Goal: Find specific page/section: Find specific page/section

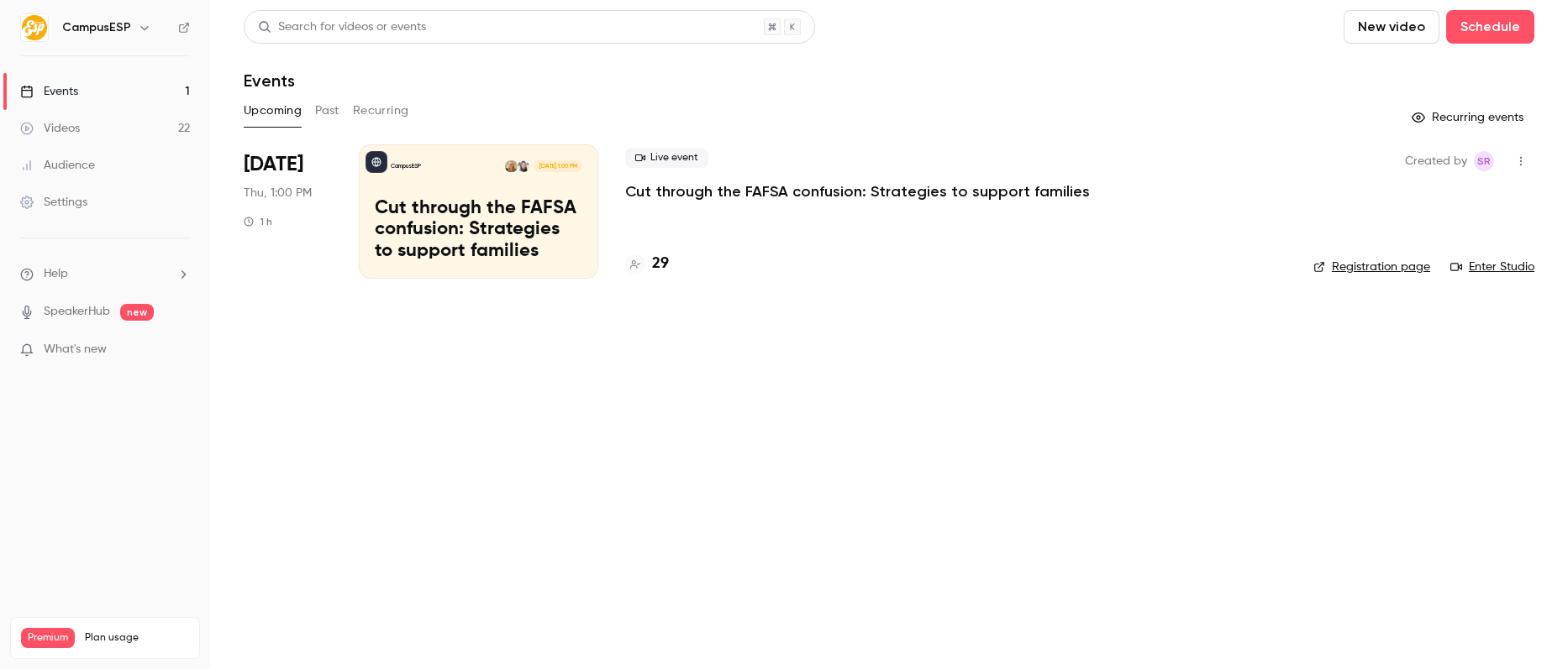
click at [150, 33] on button "button" at bounding box center [145, 28] width 21 height 21
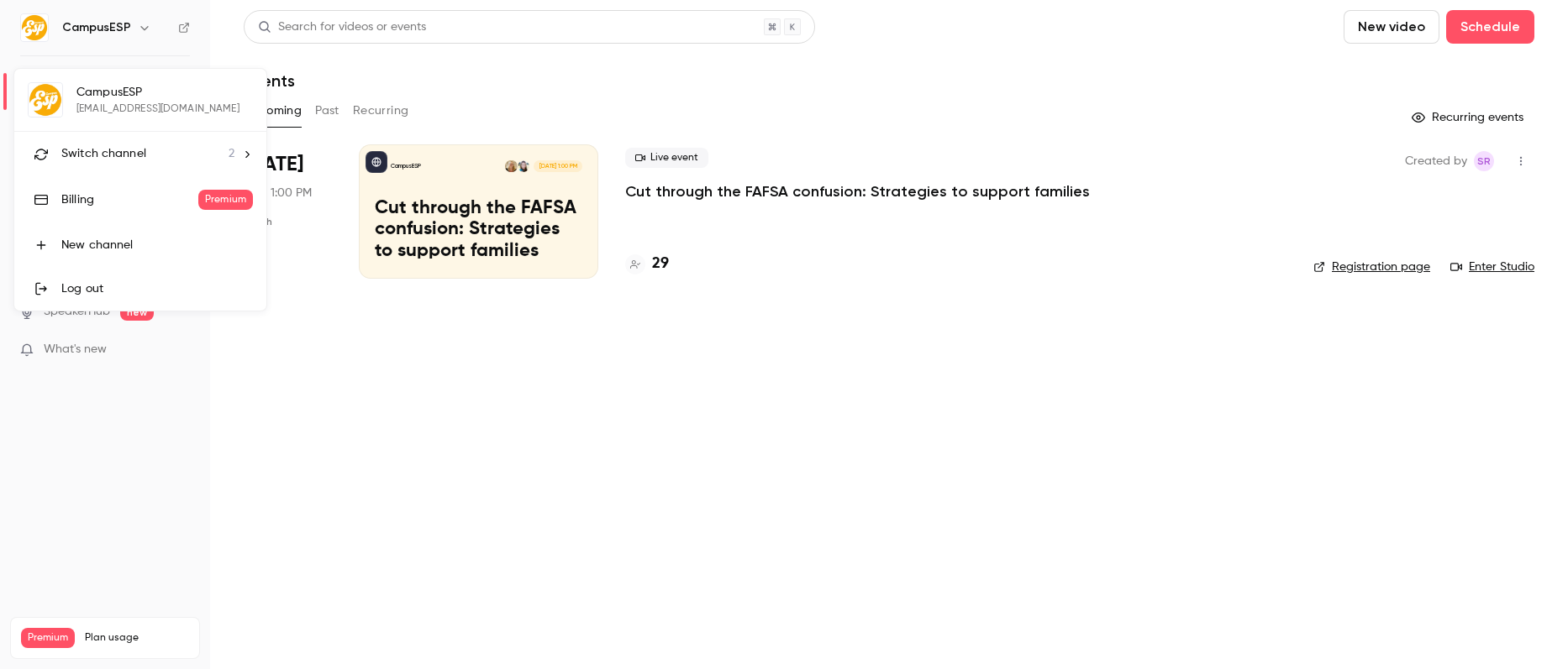
click at [107, 159] on span "Switch channel" at bounding box center [104, 154] width 85 height 18
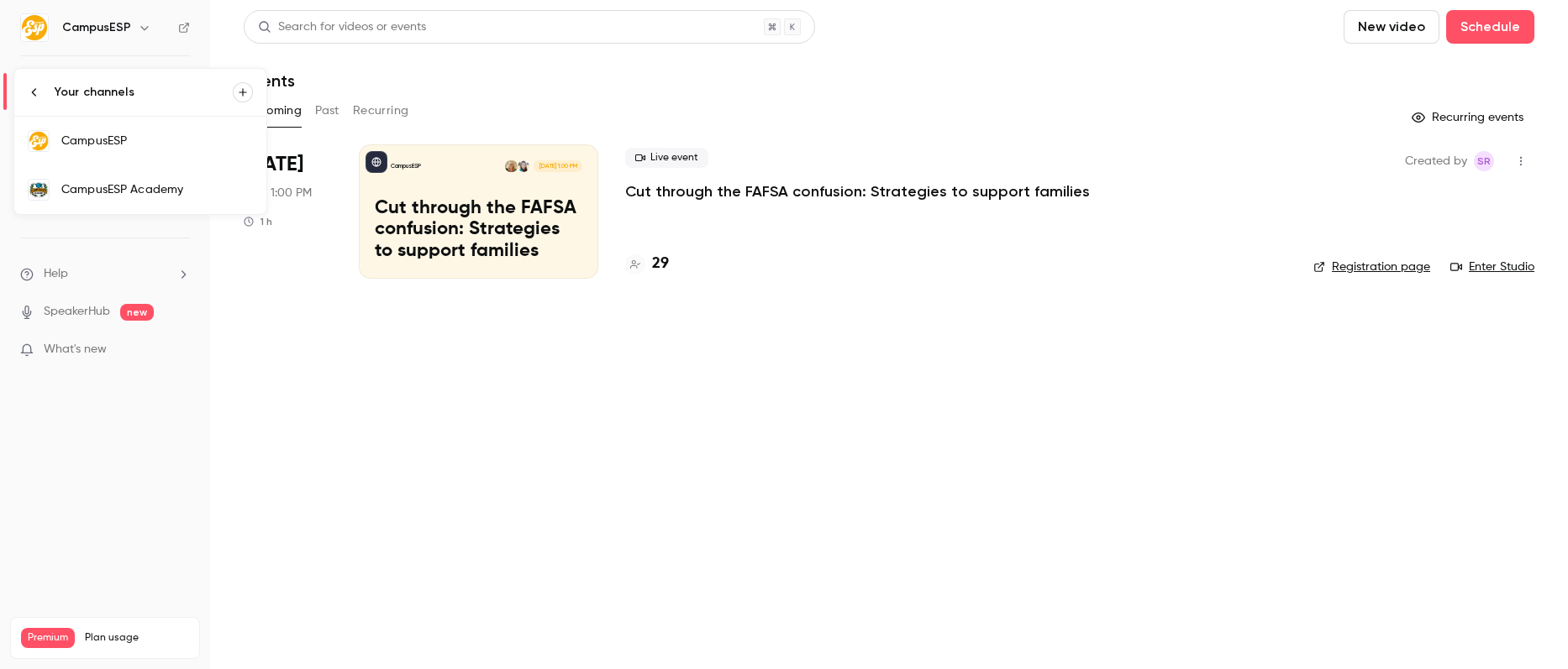
click at [121, 184] on div "CampusESP Academy" at bounding box center [158, 190] width 192 height 17
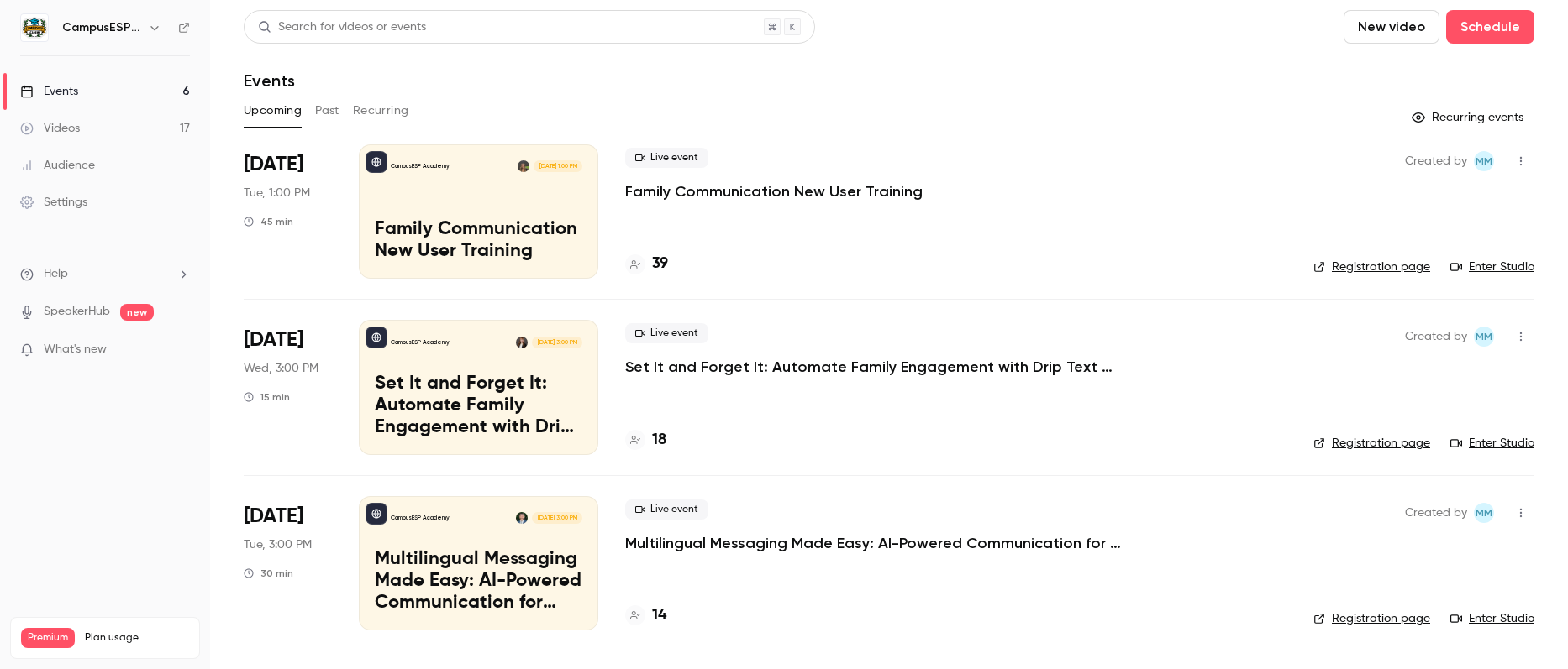
click at [327, 115] on button "Past" at bounding box center [327, 111] width 24 height 27
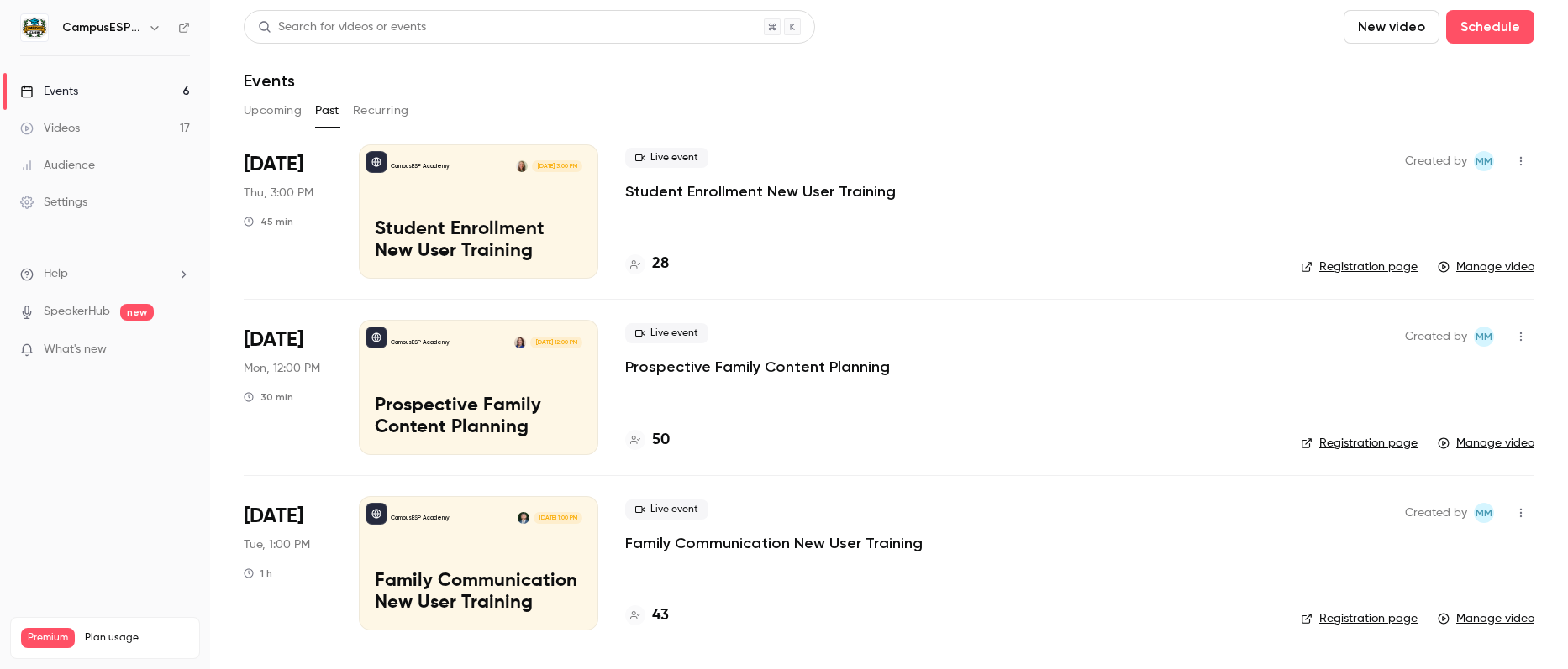
click at [392, 25] on div "Search for videos or events" at bounding box center [342, 27] width 168 height 18
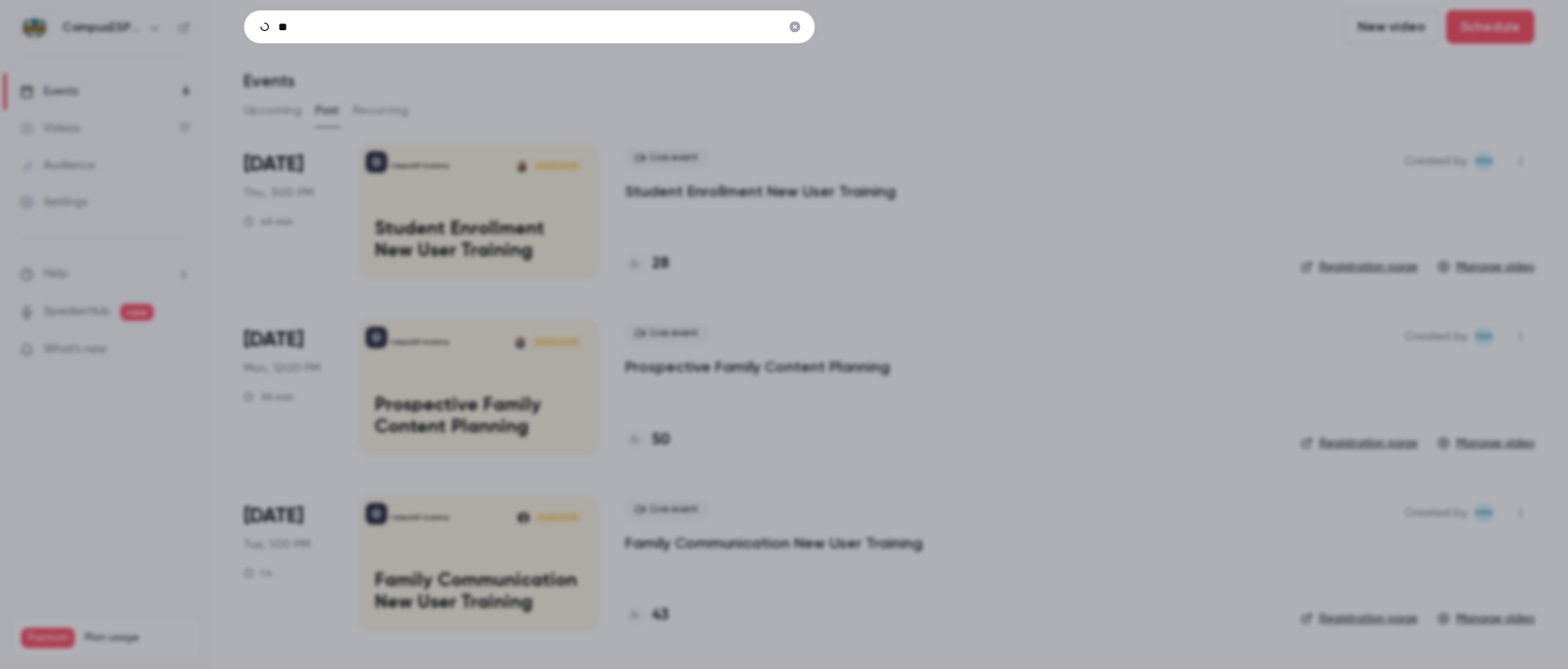
type input "*"
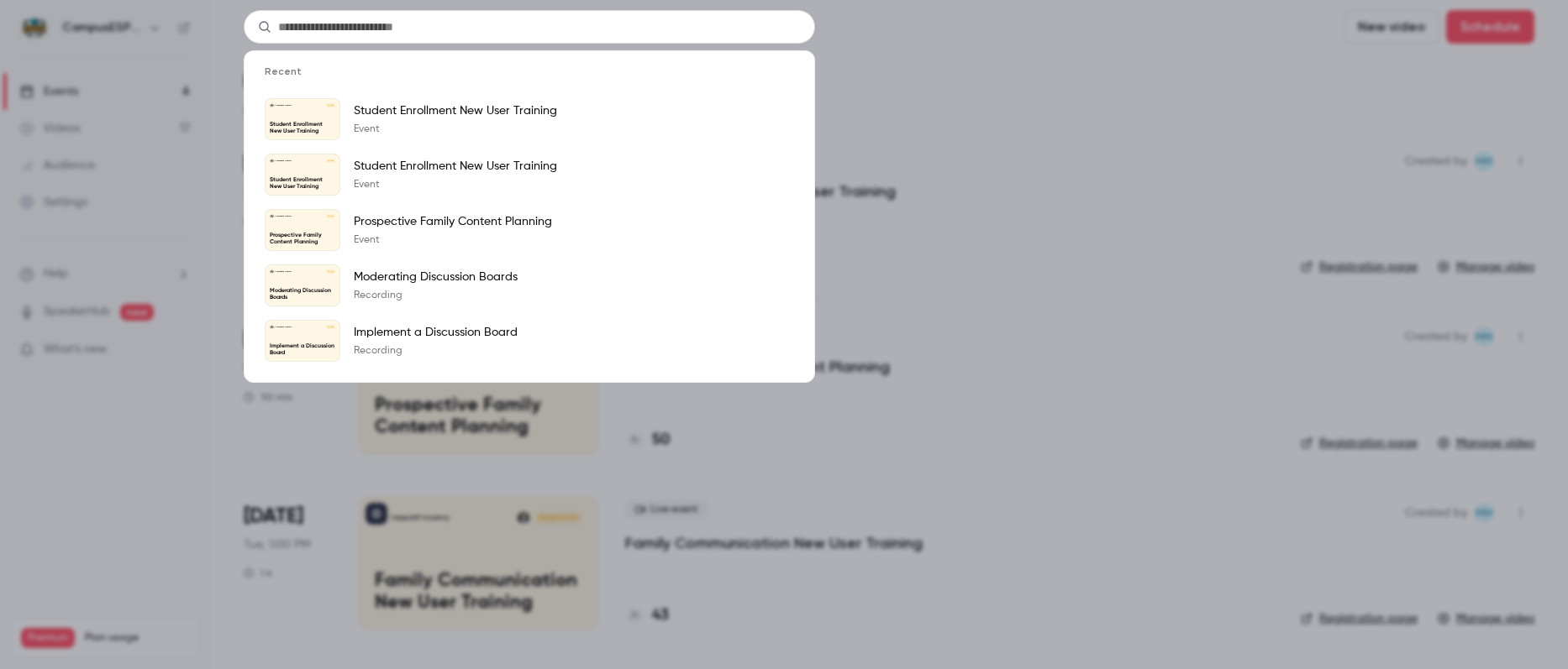
click at [1001, 78] on div "Recent CampusESP Academy [DATE] Student Enrollment New User Training Student En…" at bounding box center [784, 334] width 1568 height 669
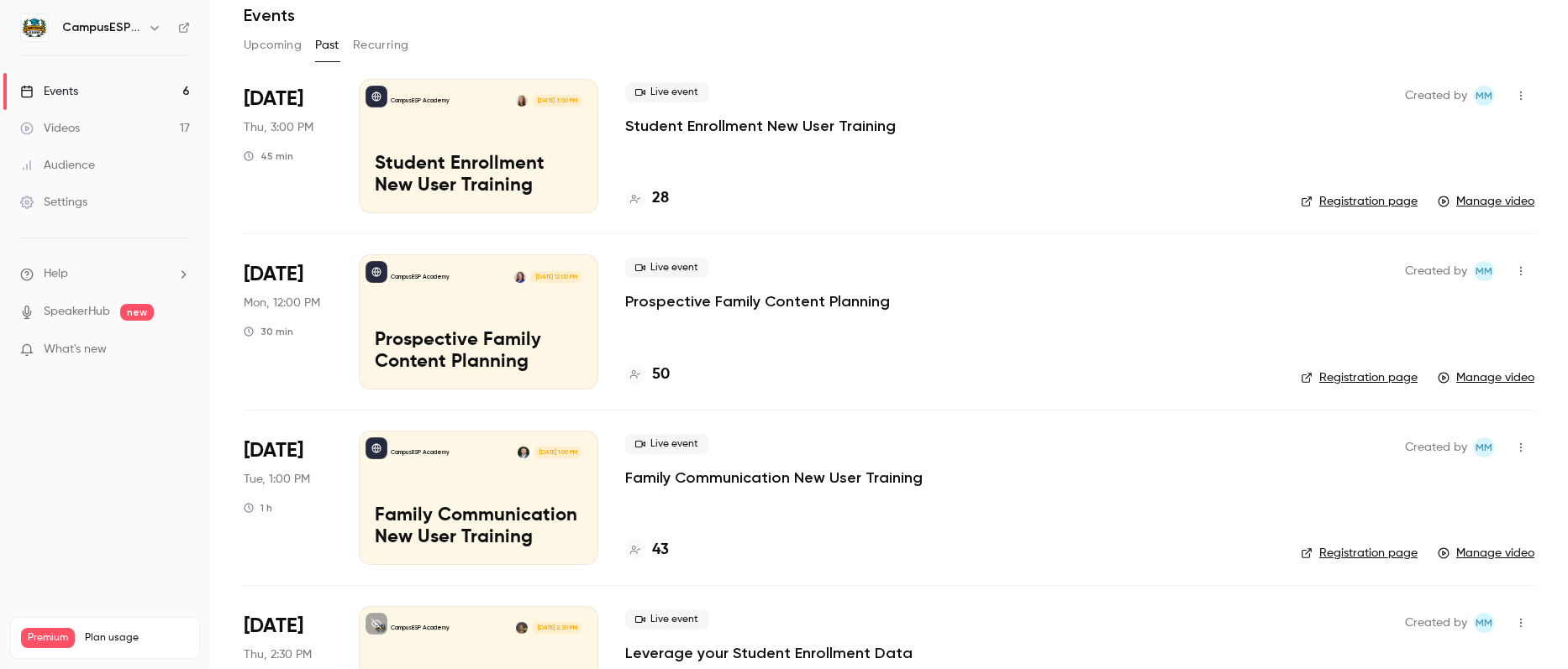
scroll to position [67, 0]
click at [821, 307] on p "Prospective Family Content Planning" at bounding box center [757, 300] width 265 height 21
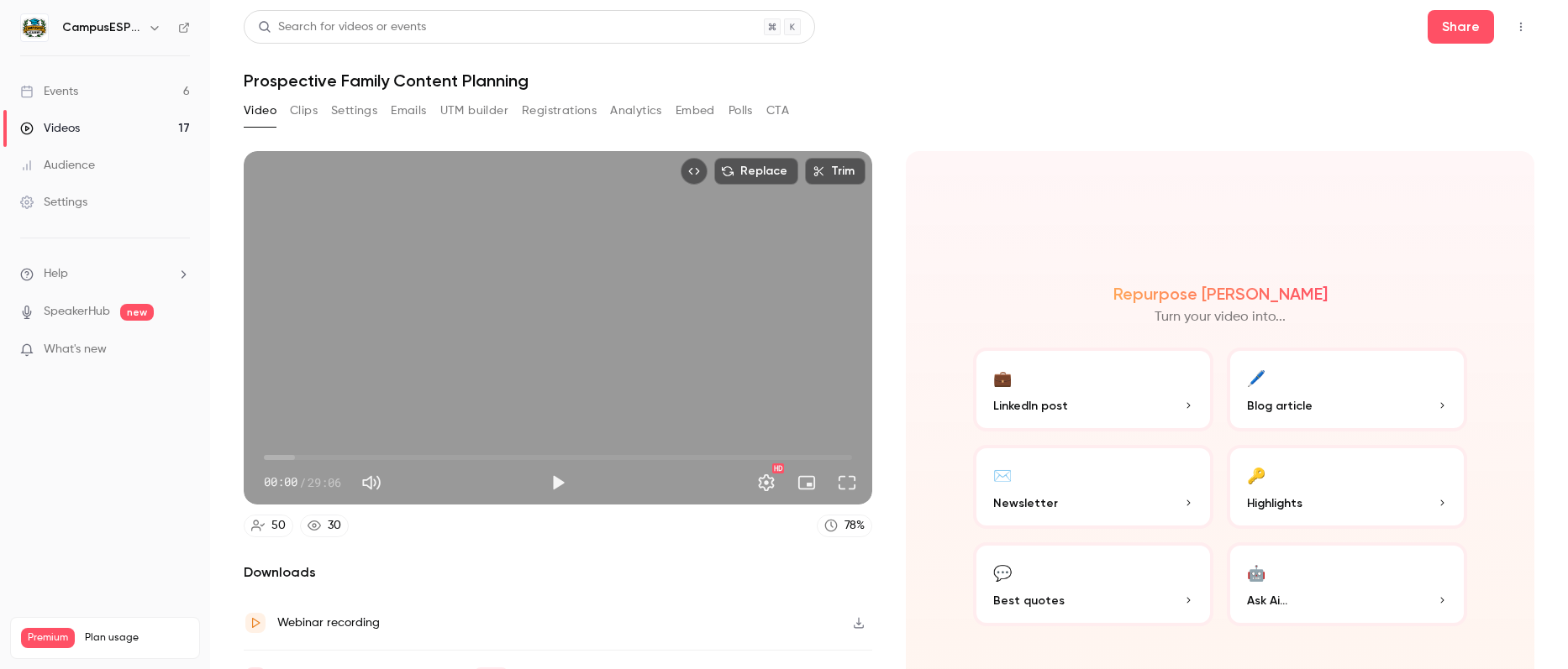
click at [583, 110] on button "Registrations" at bounding box center [559, 111] width 75 height 27
